Goal: Book appointment/travel/reservation

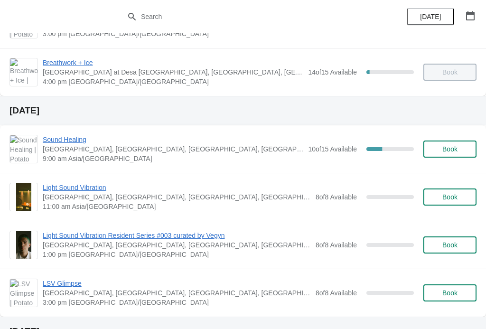
scroll to position [232, 0]
click at [244, 191] on span "Light Sound Vibration" at bounding box center [177, 186] width 268 height 9
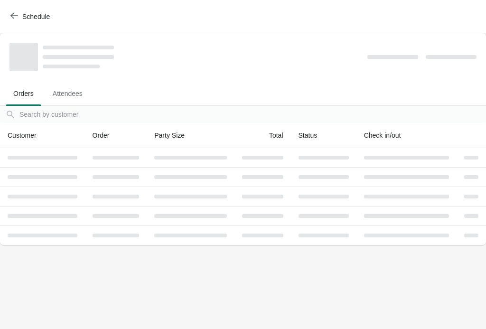
scroll to position [0, 0]
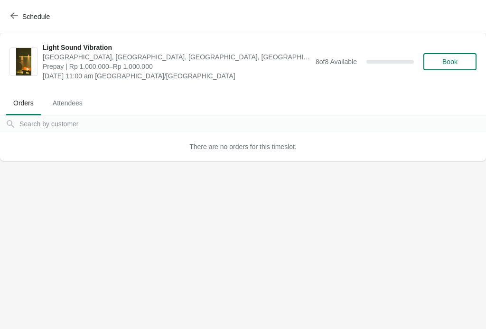
click at [19, 15] on span "Schedule" at bounding box center [31, 16] width 38 height 9
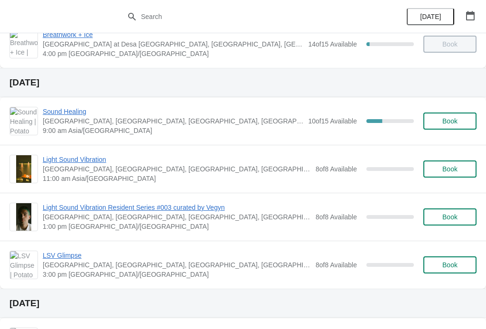
scroll to position [259, 0]
click at [455, 171] on span "Book" at bounding box center [450, 170] width 15 height 8
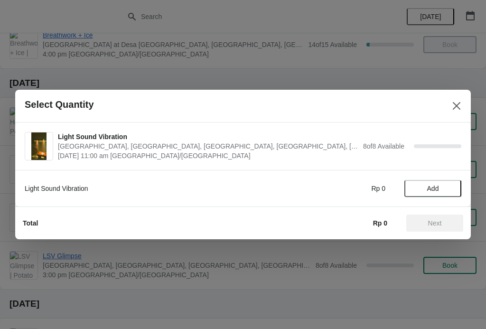
click at [439, 186] on span "Add" at bounding box center [433, 189] width 12 height 8
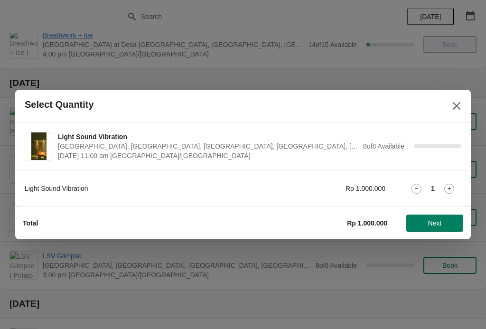
click at [442, 191] on div "1" at bounding box center [433, 189] width 57 height 10
click at [450, 185] on icon at bounding box center [450, 189] width 10 height 10
click at [446, 218] on button "Next" at bounding box center [435, 223] width 57 height 17
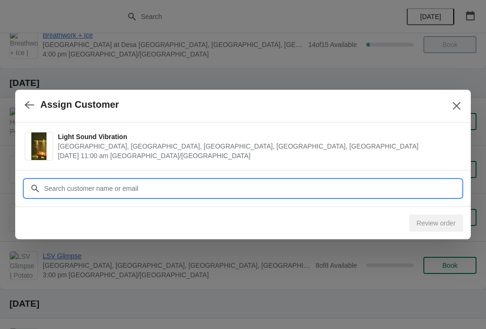
click at [48, 189] on input "Customer" at bounding box center [253, 188] width 418 height 17
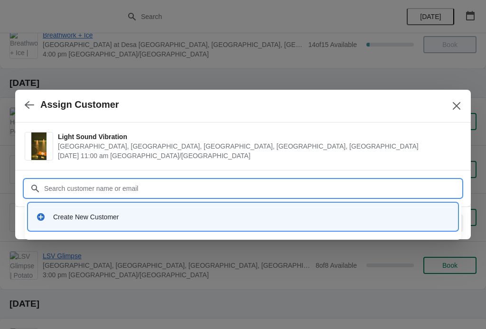
click at [51, 219] on div "Create New Customer" at bounding box center [243, 216] width 414 height 9
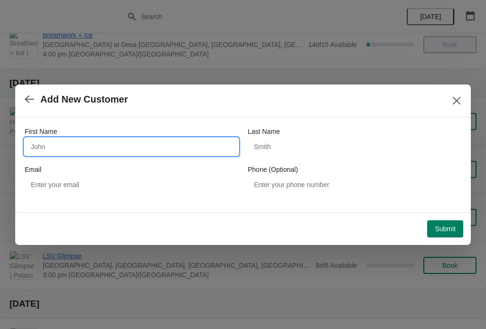
click at [57, 153] on input "First Name" at bounding box center [132, 146] width 214 height 17
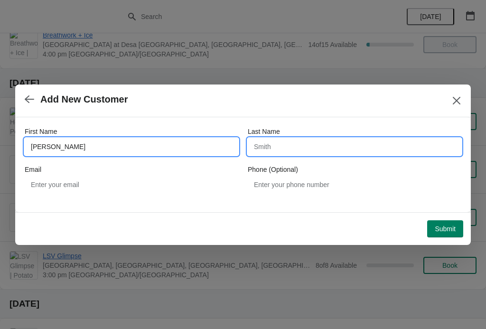
click at [302, 147] on input "Last Name" at bounding box center [355, 146] width 214 height 17
click at [65, 138] on input "[PERSON_NAME]" at bounding box center [132, 146] width 214 height 17
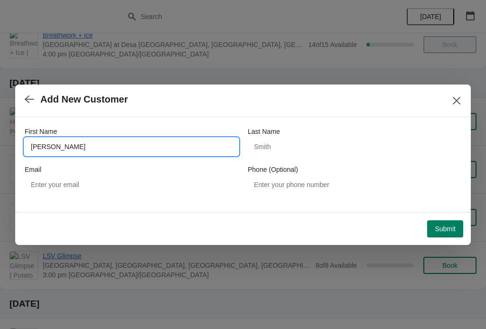
click at [69, 143] on input "[PERSON_NAME]" at bounding box center [132, 146] width 214 height 17
type input "L"
type input "Chiachen"
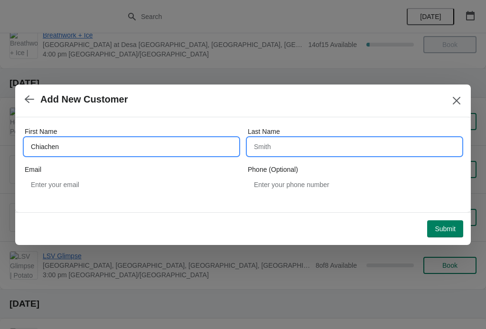
click at [317, 146] on input "Last Name" at bounding box center [355, 146] width 214 height 17
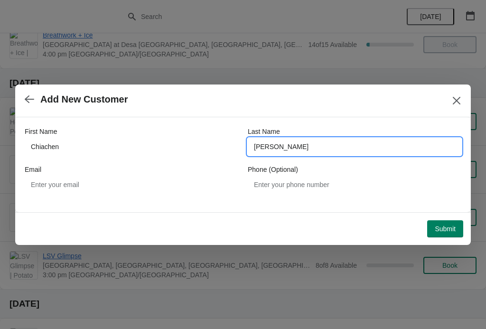
type input "[PERSON_NAME]"
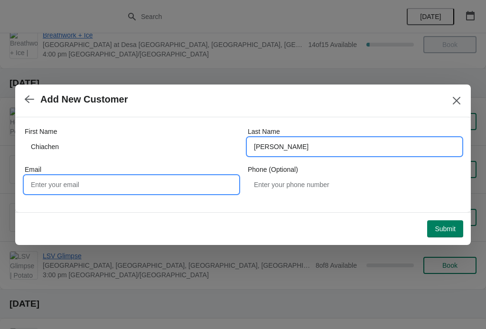
click at [59, 184] on input "Email" at bounding box center [132, 184] width 214 height 17
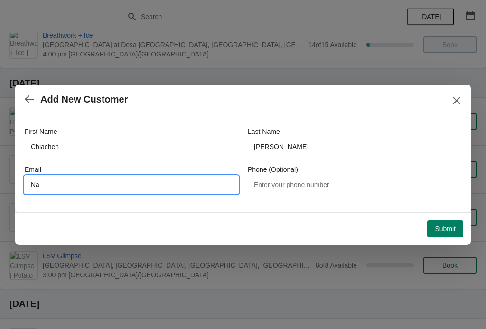
type input "N"
type input "[EMAIL_ADDRESS][DOMAIN_NAME]"
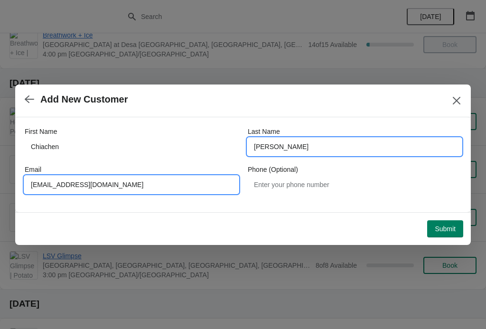
click at [336, 155] on input "[PERSON_NAME]" at bounding box center [355, 146] width 214 height 17
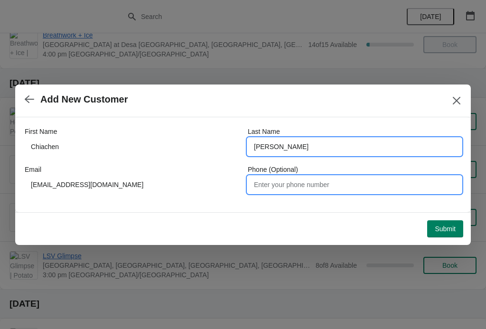
click at [361, 181] on input "Phone (Optional)" at bounding box center [355, 184] width 214 height 17
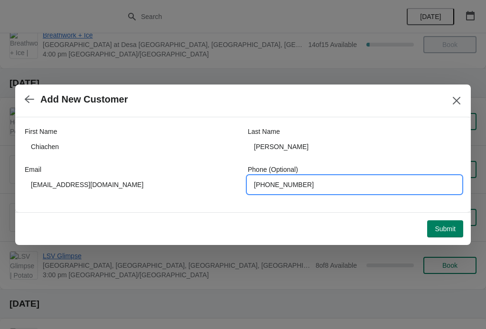
type input "[PHONE_NUMBER]"
click at [448, 232] on span "Submit" at bounding box center [445, 229] width 21 height 8
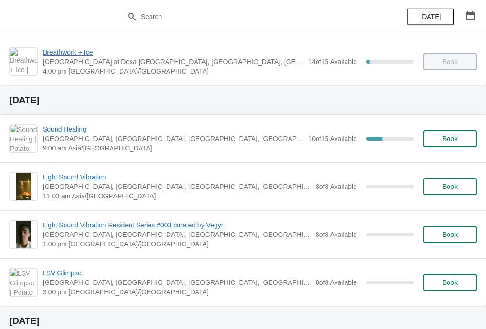
scroll to position [265, 0]
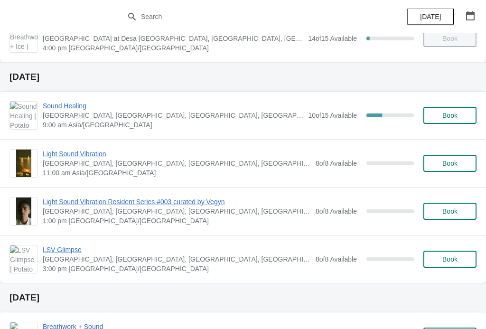
click at [172, 158] on span "Light Sound Vibration" at bounding box center [177, 153] width 268 height 9
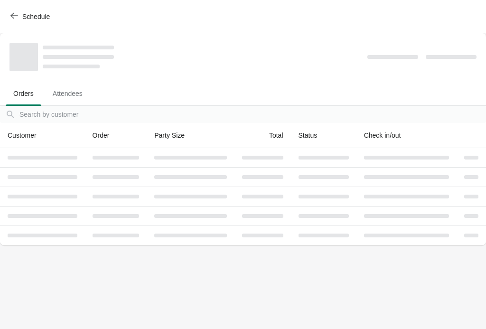
scroll to position [0, 0]
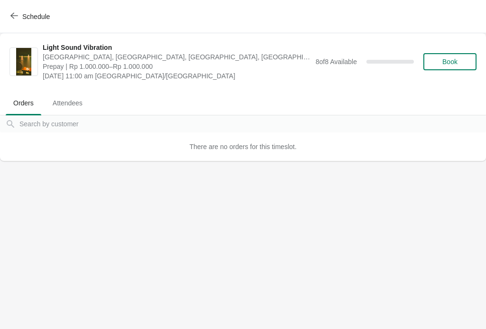
click at [80, 97] on span "Attendees" at bounding box center [67, 103] width 45 height 17
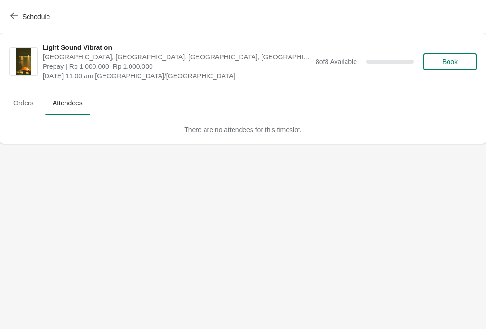
click at [31, 107] on span "Orders" at bounding box center [24, 103] width 36 height 17
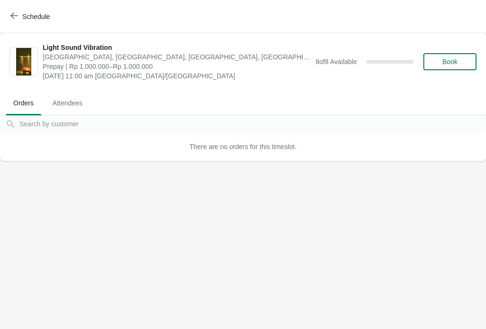
click at [17, 5] on div "Schedule" at bounding box center [243, 16] width 486 height 33
click at [20, 10] on button "Schedule" at bounding box center [31, 16] width 53 height 17
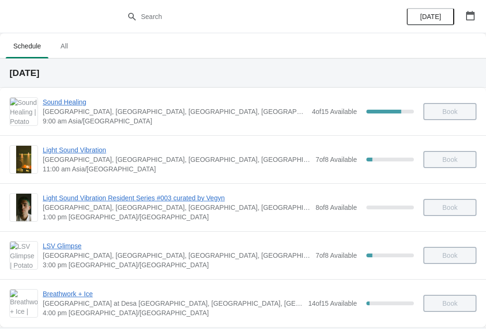
click at [84, 170] on span "11:00 am Asia/[GEOGRAPHIC_DATA]" at bounding box center [177, 168] width 268 height 9
click at [143, 162] on span "[GEOGRAPHIC_DATA], [GEOGRAPHIC_DATA], [GEOGRAPHIC_DATA], [GEOGRAPHIC_DATA], [GE…" at bounding box center [177, 159] width 268 height 9
click at [77, 149] on span "Light Sound Vibration" at bounding box center [177, 149] width 268 height 9
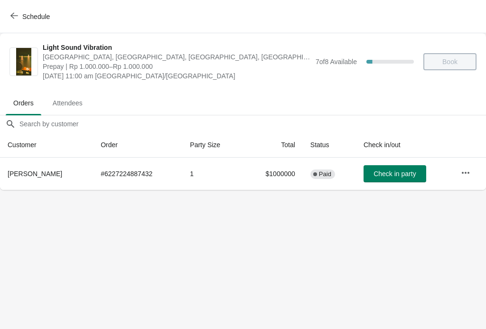
click at [13, 11] on button "Schedule" at bounding box center [31, 16] width 53 height 17
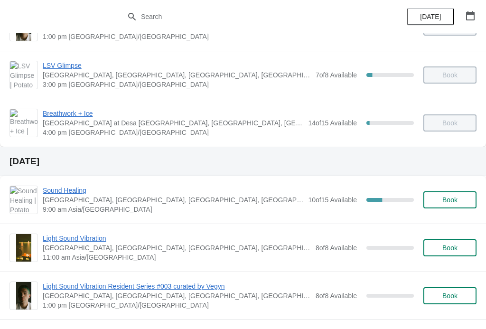
scroll to position [218, 0]
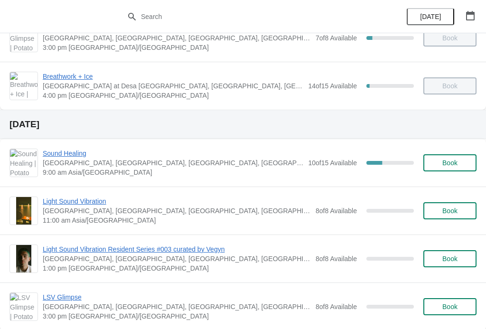
click at [99, 204] on span "Light Sound Vibration" at bounding box center [177, 201] width 268 height 9
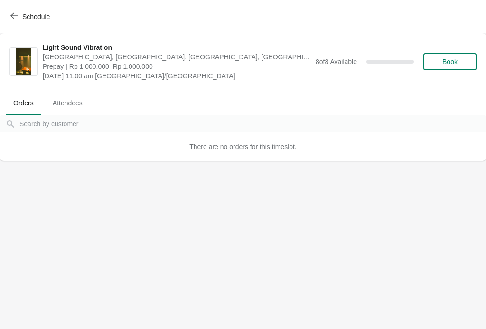
click at [61, 110] on span "Attendees" at bounding box center [67, 103] width 45 height 17
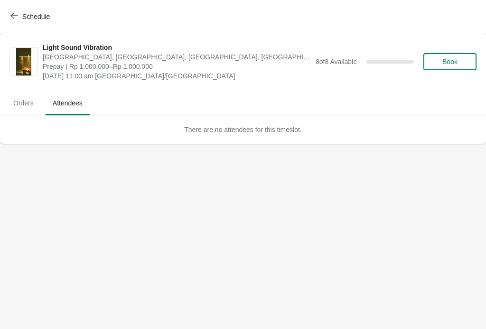
click at [32, 105] on span "Orders" at bounding box center [24, 103] width 36 height 17
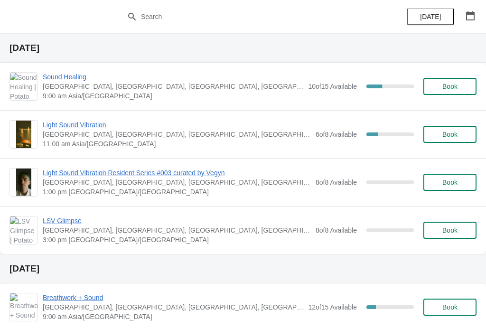
scroll to position [288, 0]
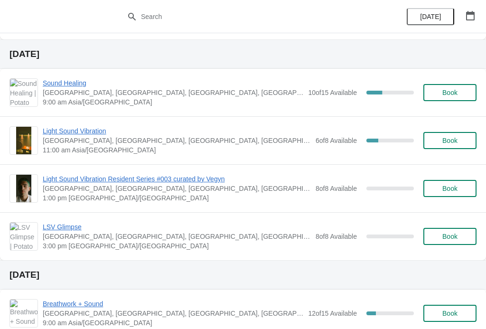
click at [156, 150] on span "11:00 am Asia/[GEOGRAPHIC_DATA]" at bounding box center [177, 149] width 268 height 9
click at [71, 126] on span "Light Sound Vibration" at bounding box center [177, 130] width 268 height 9
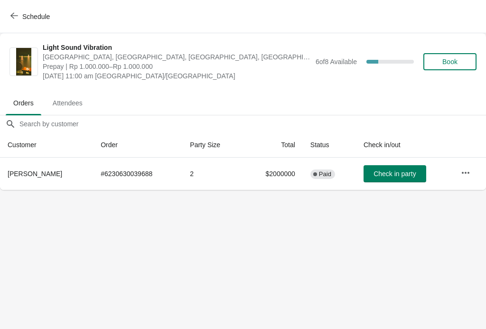
scroll to position [0, 0]
click at [460, 168] on button "button" at bounding box center [465, 172] width 17 height 17
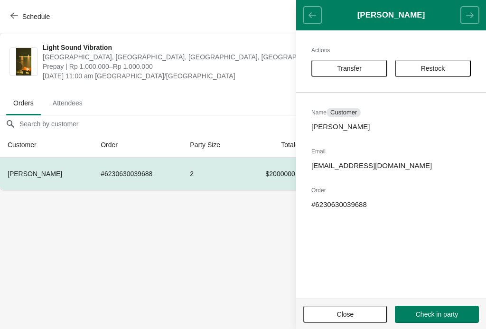
click at [470, 171] on div "Actions Transfer Restock Name Customer Chiachen Lin Email nandanchic@gmail.com …" at bounding box center [391, 164] width 190 height 268
click at [313, 19] on header "Chiachen Lin" at bounding box center [391, 15] width 190 height 30
click at [186, 232] on body "Schedule Light Sound Vibration Potato Head Suites & Studios, Jalan Petitenget, …" at bounding box center [243, 164] width 486 height 329
click at [362, 314] on span "Close" at bounding box center [345, 315] width 67 height 8
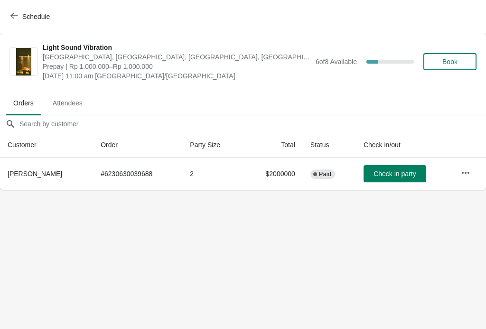
click at [13, 16] on icon "button" at bounding box center [14, 16] width 8 height 8
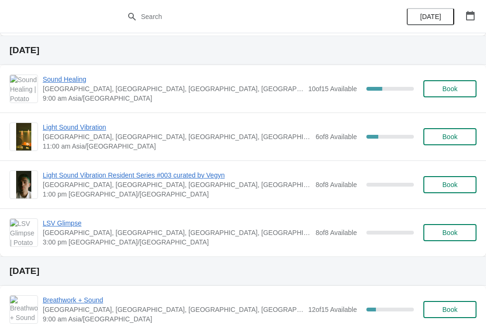
scroll to position [292, 0]
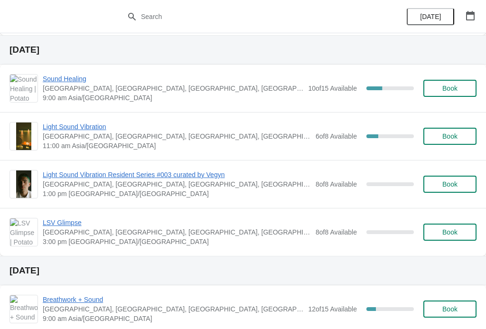
click at [75, 171] on span "Light Sound Vibration Resident Series #003 curated by Vegyn" at bounding box center [177, 174] width 268 height 9
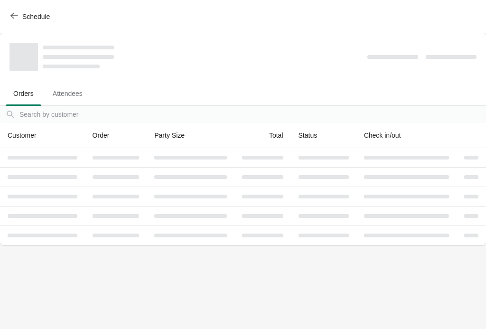
scroll to position [0, 0]
click at [17, 19] on icon "button" at bounding box center [14, 16] width 8 height 8
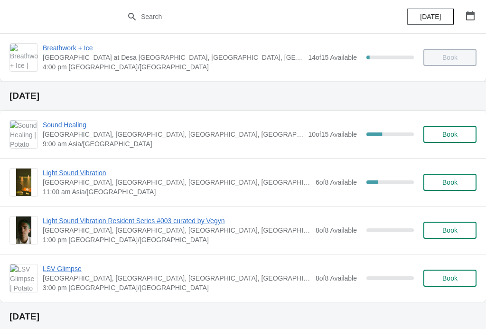
scroll to position [247, 0]
click at [449, 224] on button "Book" at bounding box center [450, 229] width 53 height 17
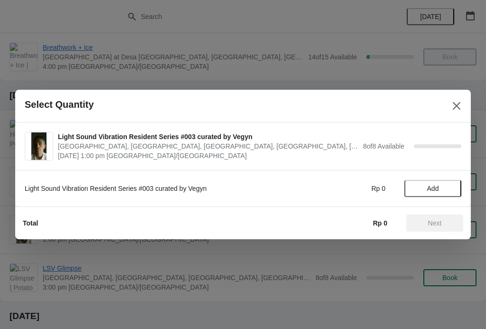
click at [447, 186] on span "Add" at bounding box center [433, 189] width 40 height 8
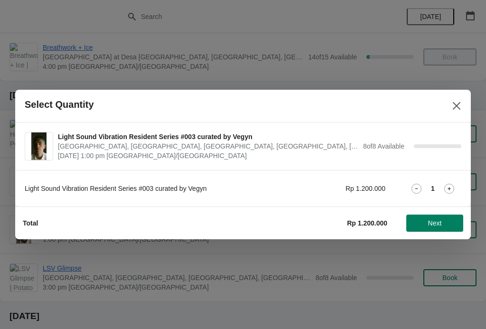
click at [446, 186] on icon at bounding box center [450, 189] width 10 height 10
click at [416, 188] on icon at bounding box center [417, 189] width 10 height 10
click at [453, 103] on icon "Close" at bounding box center [456, 105] width 9 height 9
